Goal: Information Seeking & Learning: Learn about a topic

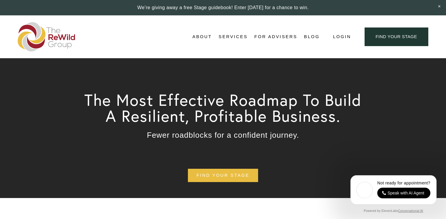
click at [205, 37] on span "About" at bounding box center [201, 37] width 19 height 8
click at [0, 0] on span "About Us" at bounding box center [0, 0] width 0 height 0
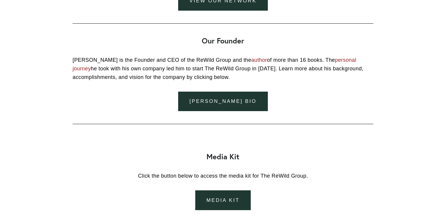
scroll to position [660, 0]
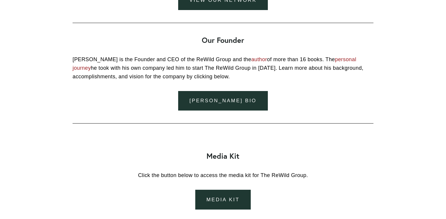
click at [344, 70] on link "personal journey" at bounding box center [215, 63] width 284 height 14
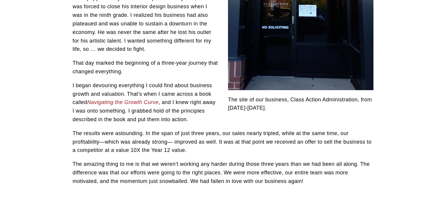
scroll to position [275, 0]
